Goal: Check status: Check status

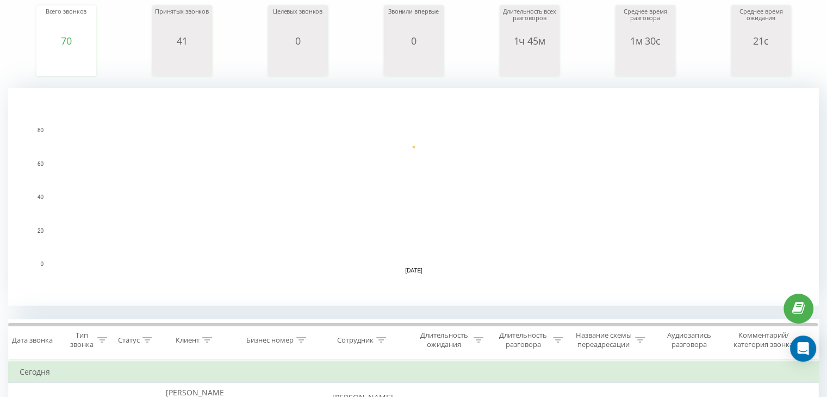
scroll to position [217, 0]
